Goal: Task Accomplishment & Management: Use online tool/utility

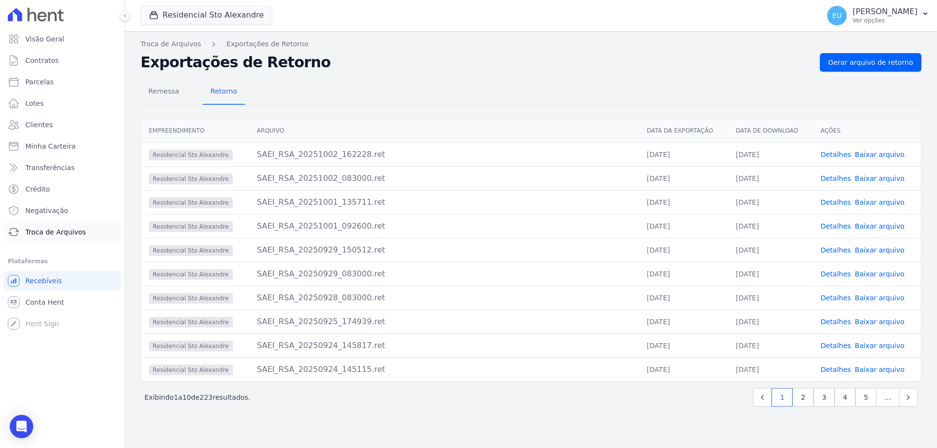
click at [45, 230] on span "Troca de Arquivos" at bounding box center [55, 232] width 60 height 10
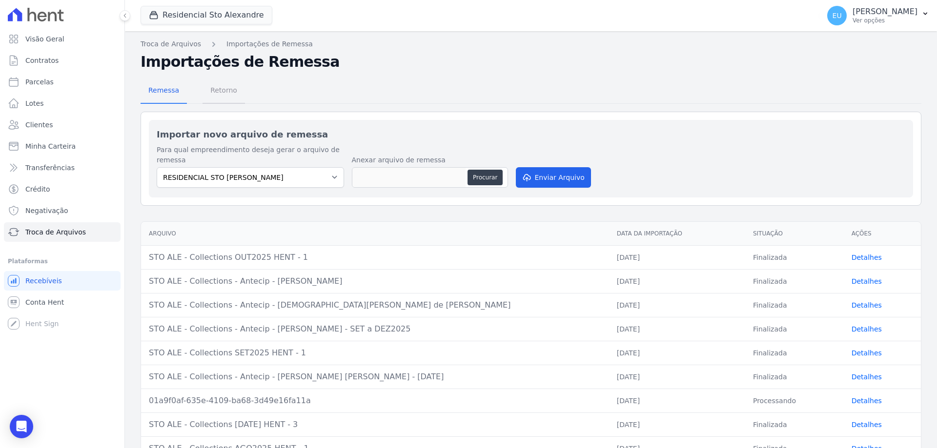
click at [220, 90] on span "Retorno" at bounding box center [223, 91] width 39 height 20
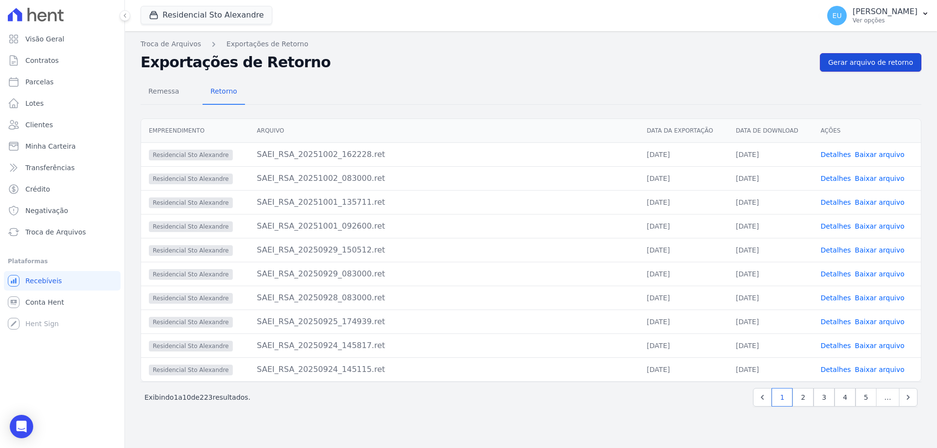
click at [857, 59] on span "Gerar arquivo de retorno" at bounding box center [870, 63] width 85 height 10
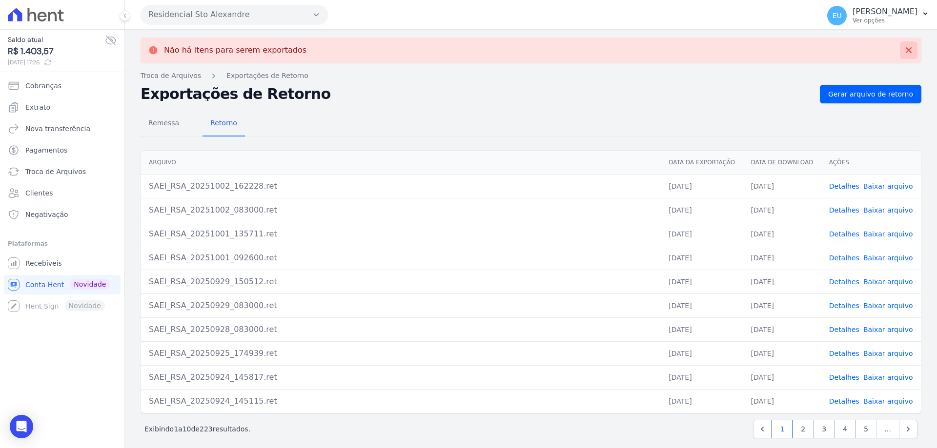
click at [903, 45] on button at bounding box center [909, 50] width 18 height 18
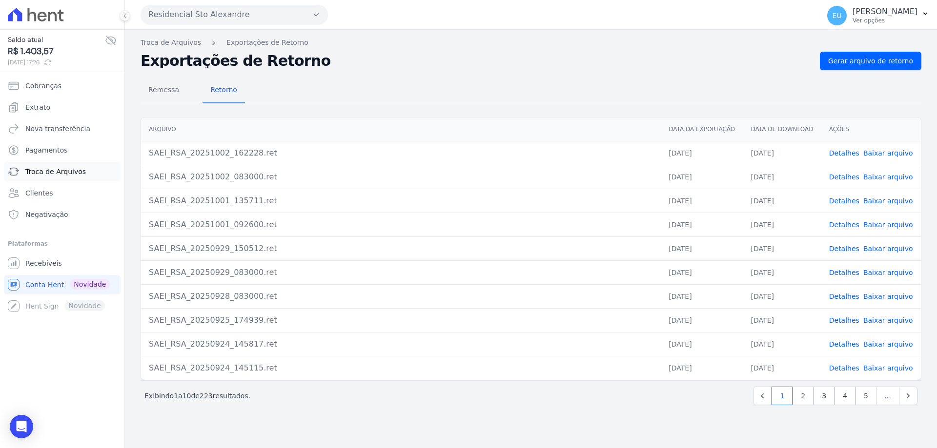
click at [54, 171] on span "Troca de Arquivos" at bounding box center [55, 172] width 60 height 10
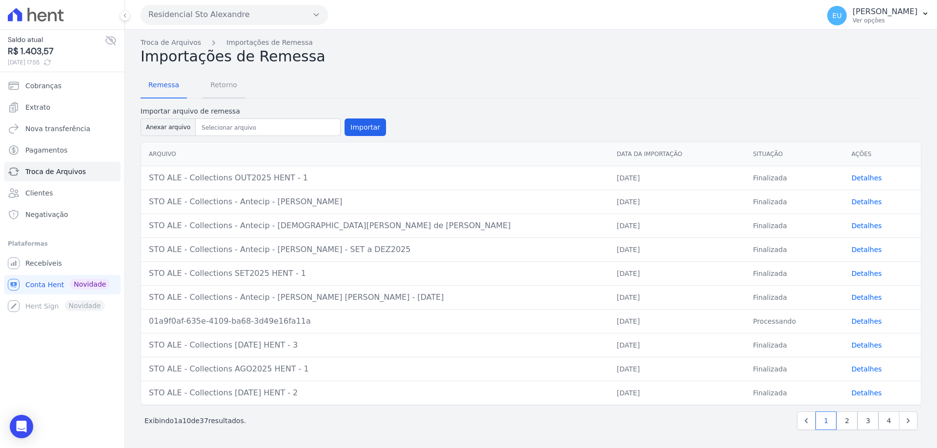
click at [219, 83] on span "Retorno" at bounding box center [223, 85] width 39 height 20
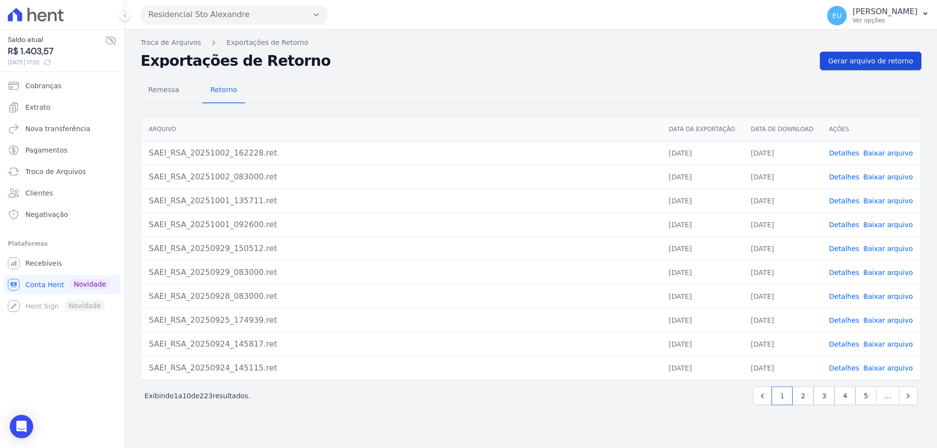
click at [871, 59] on span "Gerar arquivo de retorno" at bounding box center [870, 61] width 85 height 10
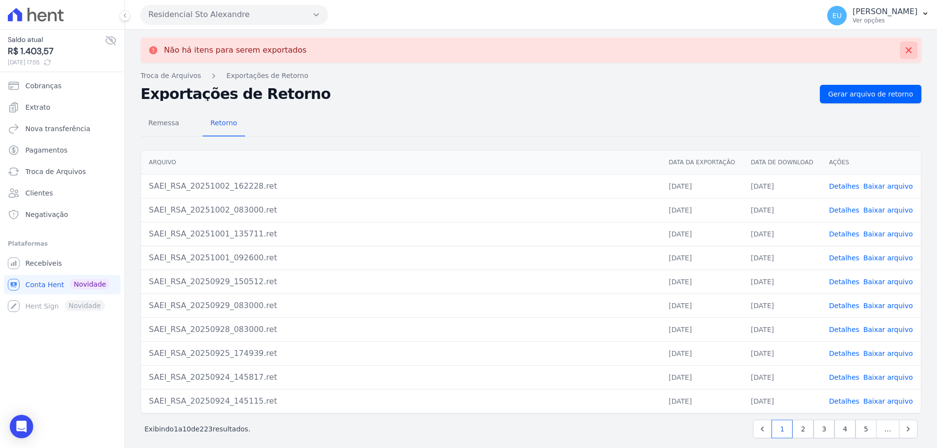
click at [904, 50] on icon at bounding box center [909, 50] width 10 height 10
